Goal: Navigation & Orientation: Find specific page/section

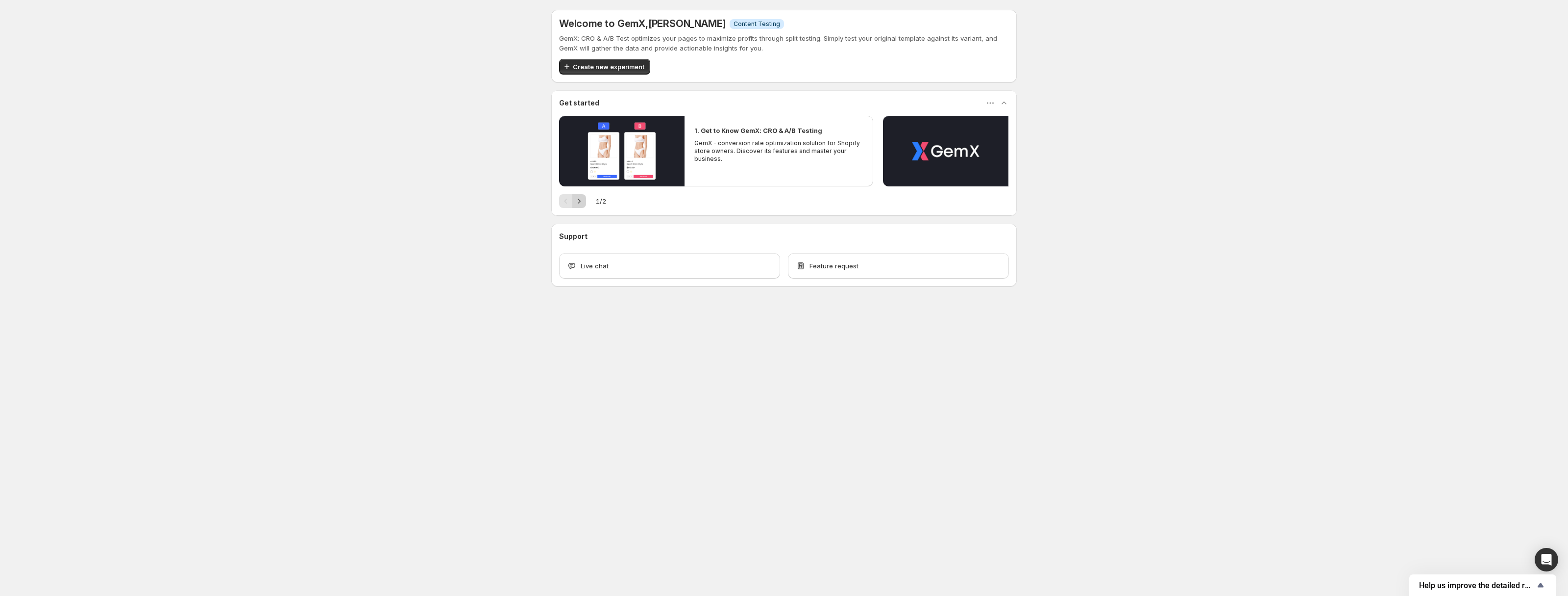
click at [582, 203] on icon "Next" at bounding box center [579, 201] width 10 height 10
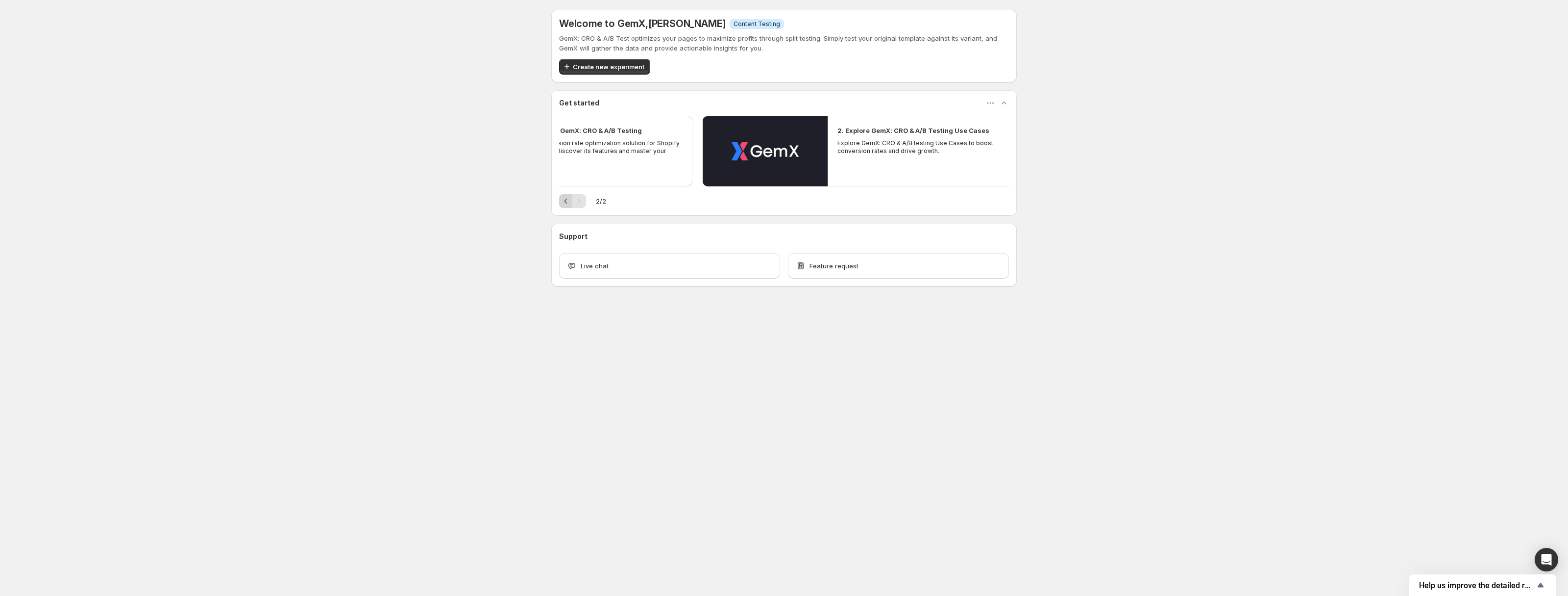
click at [563, 204] on icon "Previous" at bounding box center [565, 201] width 10 height 10
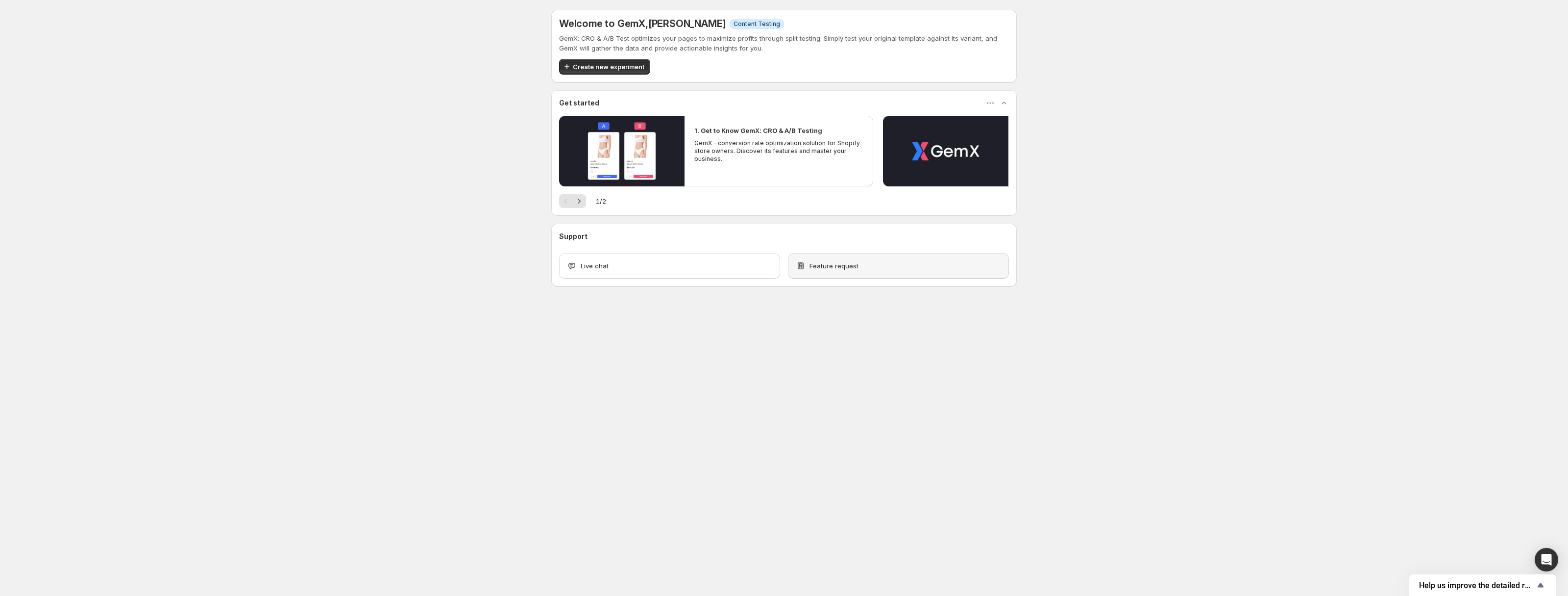
click at [839, 271] on div "Feature request" at bounding box center [898, 266] width 221 height 26
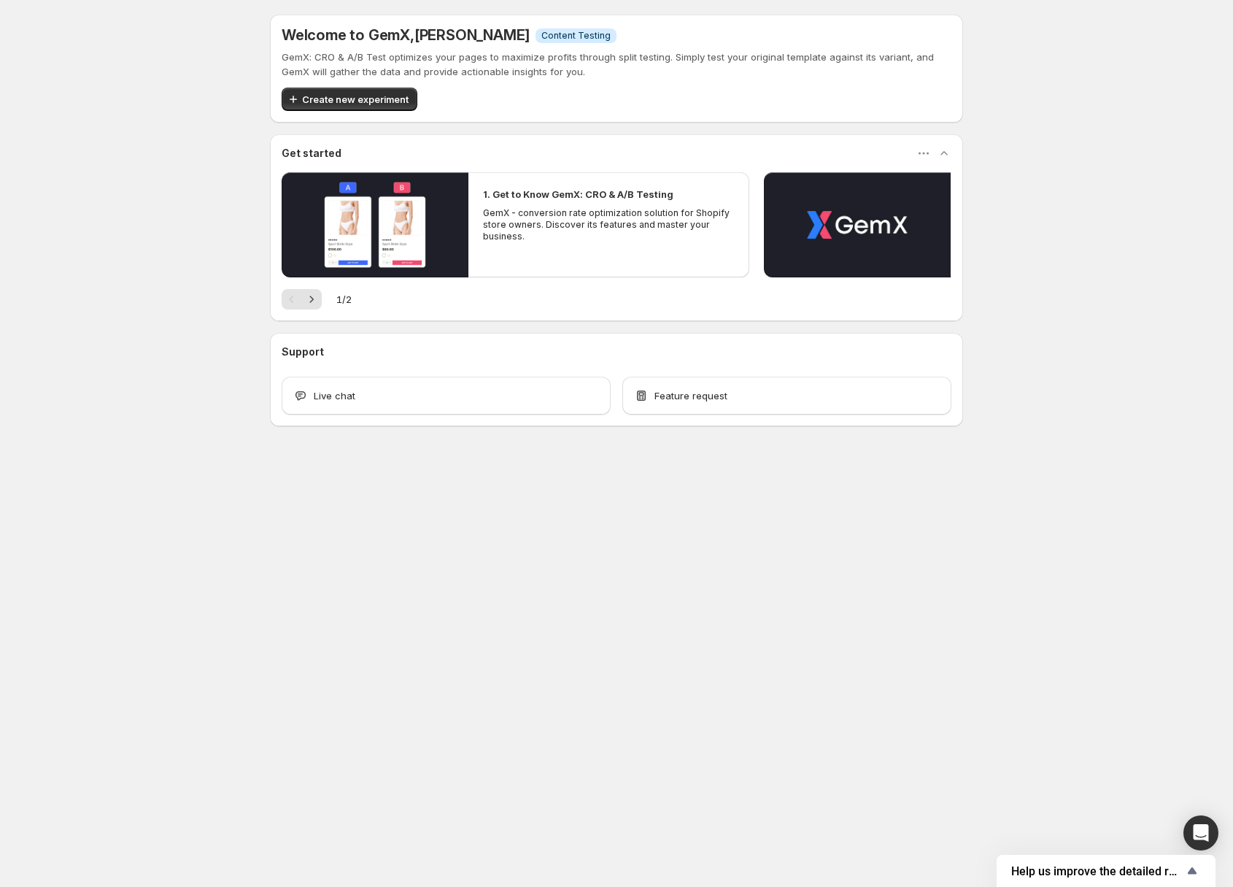
click at [165, 366] on div "Welcome to GemX , [PERSON_NAME] Info Content Testing GemX: CRO & A/B Test optim…" at bounding box center [616, 252] width 1233 height 505
